Goal: Navigation & Orientation: Find specific page/section

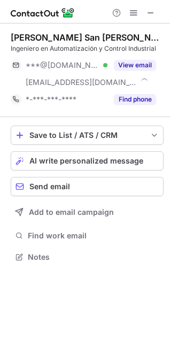
scroll to position [250, 170]
